Goal: Obtain resource: Obtain resource

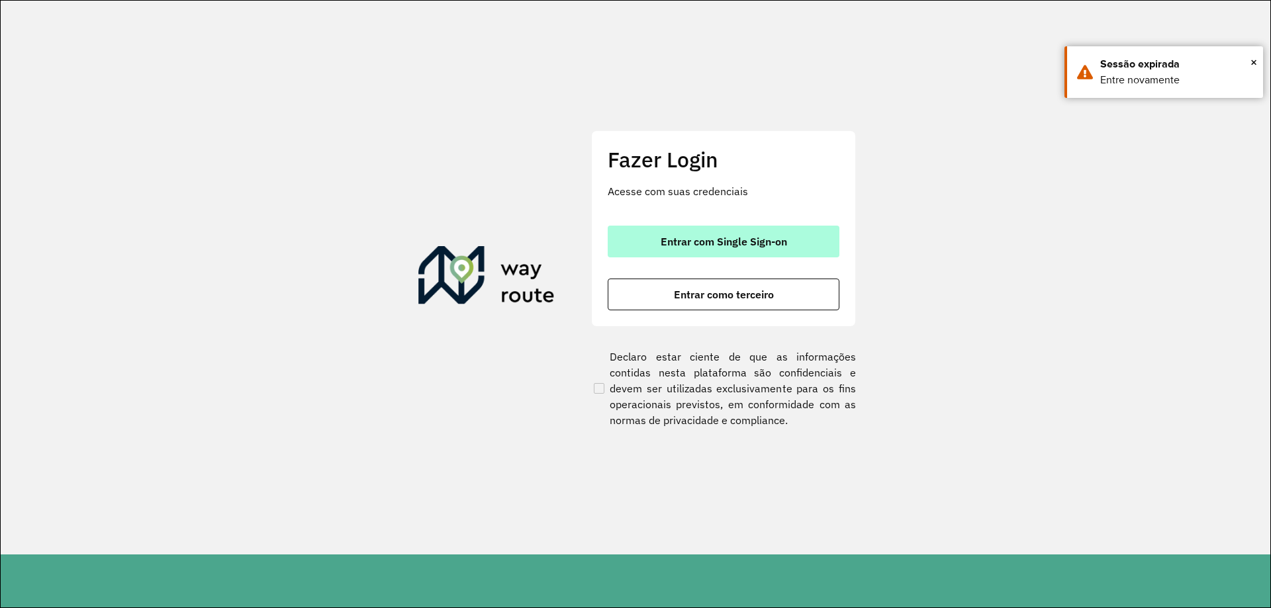
click at [696, 237] on span "Entrar com Single Sign-on" at bounding box center [723, 241] width 126 height 11
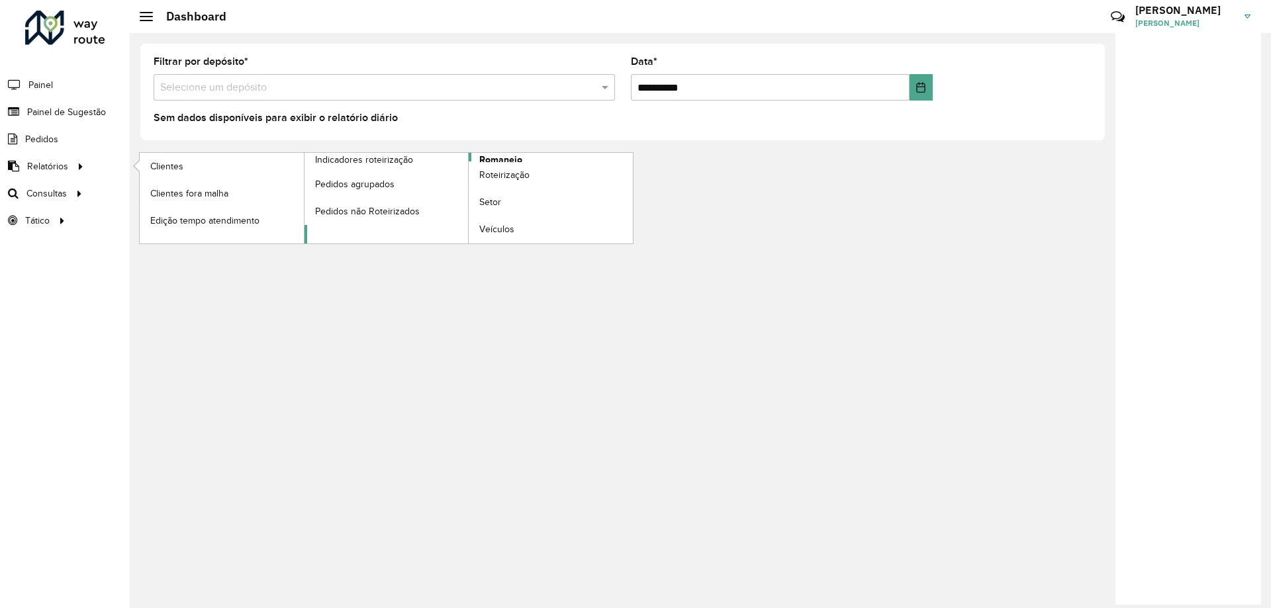
click at [516, 158] on span "Romaneio" at bounding box center [500, 160] width 43 height 14
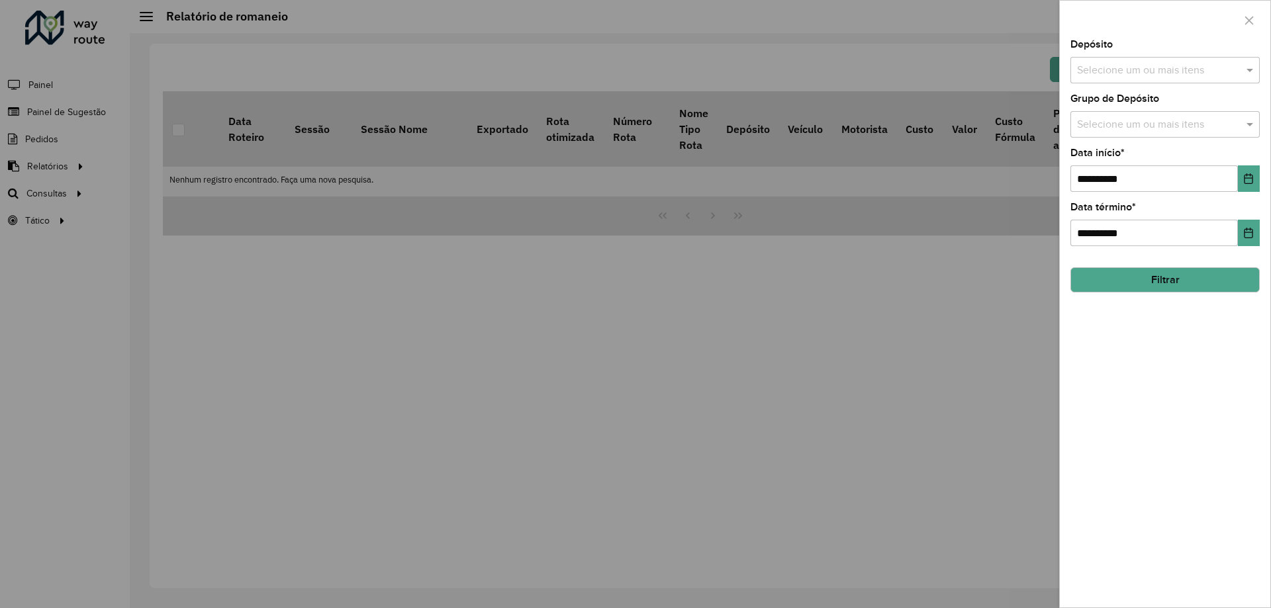
click at [1194, 56] on div "Depósito Selecione um ou mais itens" at bounding box center [1164, 62] width 189 height 44
click at [1199, 65] on input "text" at bounding box center [1157, 71] width 169 height 16
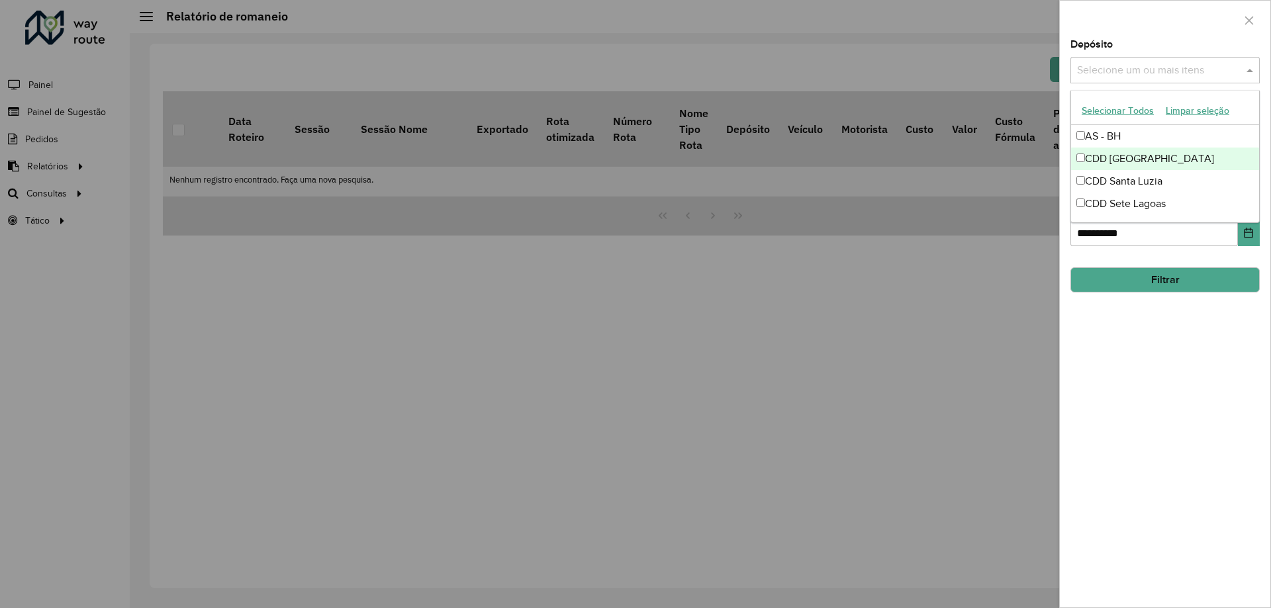
click at [1159, 156] on div "CDD [GEOGRAPHIC_DATA]" at bounding box center [1165, 159] width 188 height 23
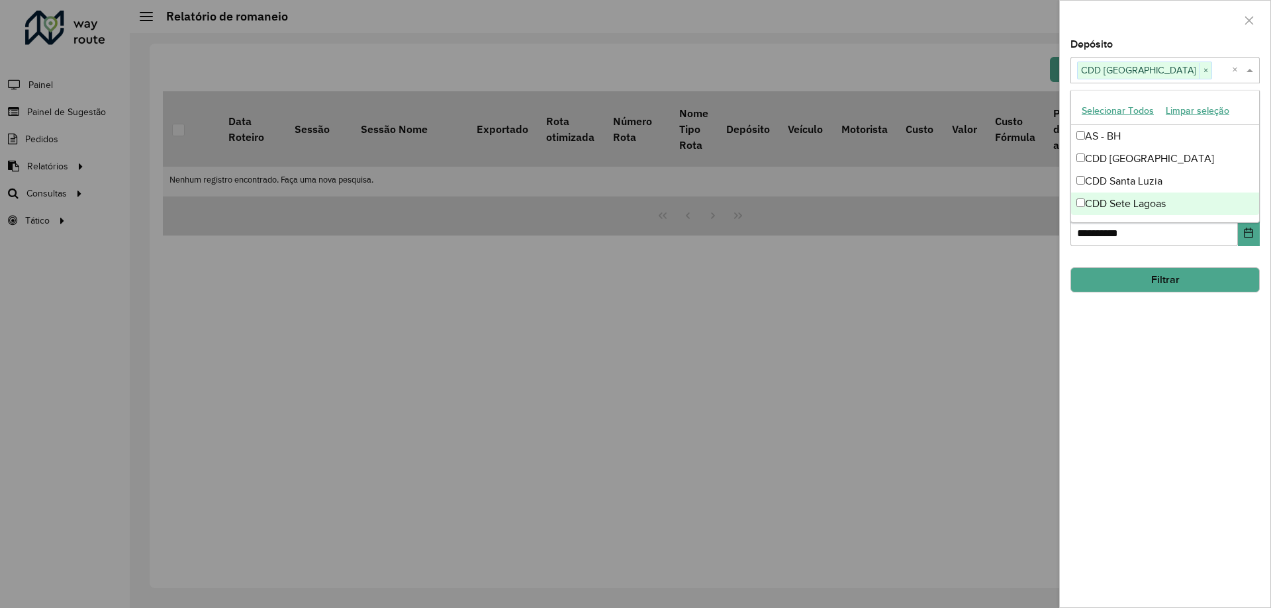
click at [1146, 346] on div "**********" at bounding box center [1165, 324] width 210 height 568
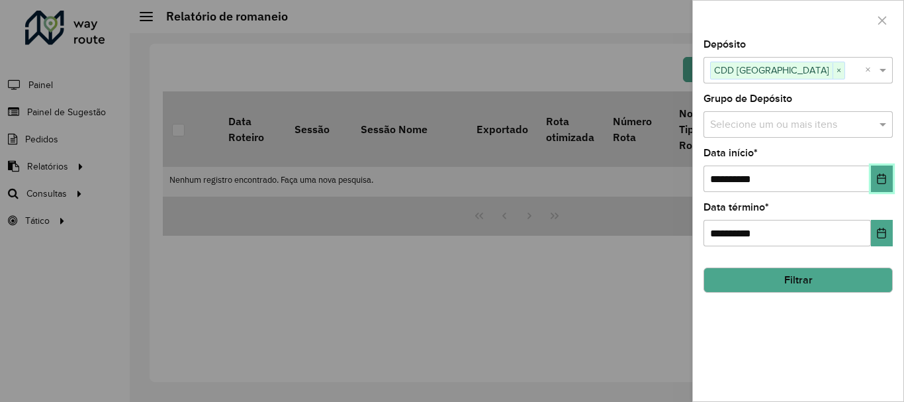
drag, startPoint x: 882, startPoint y: 184, endPoint x: 873, endPoint y: 184, distance: 9.3
click at [882, 184] on icon "Choose Date" at bounding box center [882, 178] width 9 height 11
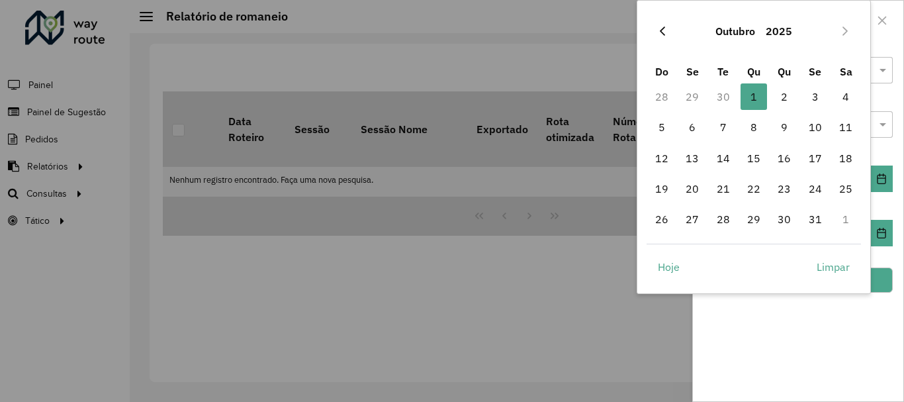
click at [660, 30] on icon "Previous Month" at bounding box center [662, 31] width 11 height 11
click at [694, 185] on span "22" at bounding box center [692, 188] width 26 height 26
type input "**********"
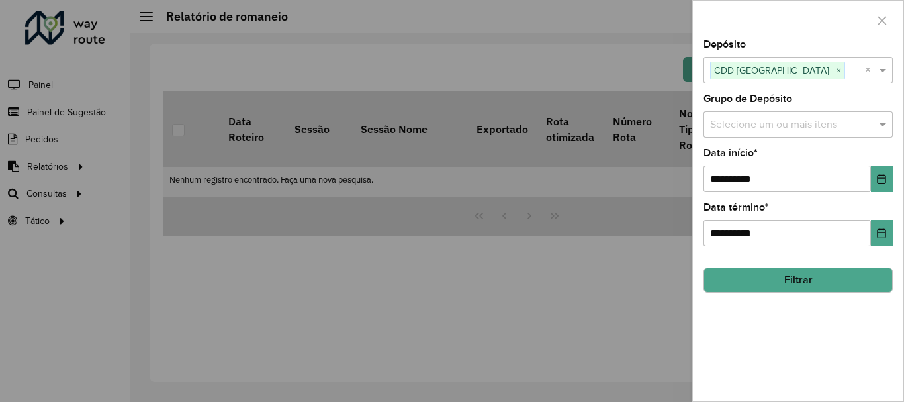
click at [775, 271] on button "Filtrar" at bounding box center [798, 279] width 189 height 25
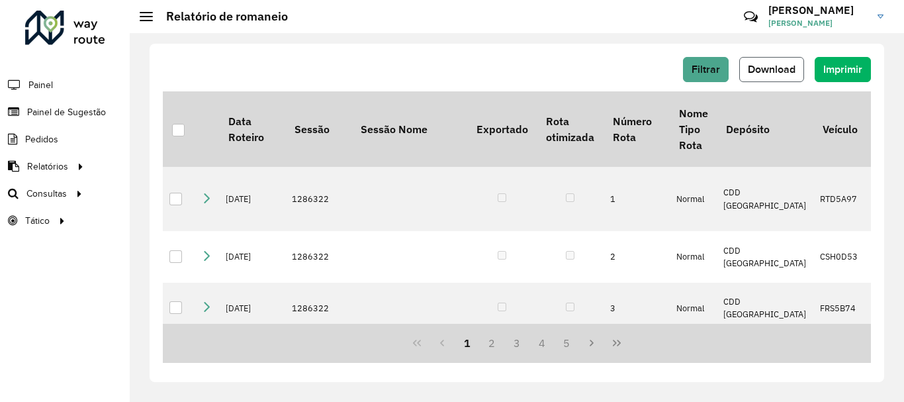
click at [789, 69] on span "Download" at bounding box center [772, 69] width 48 height 11
